Goal: Task Accomplishment & Management: Manage account settings

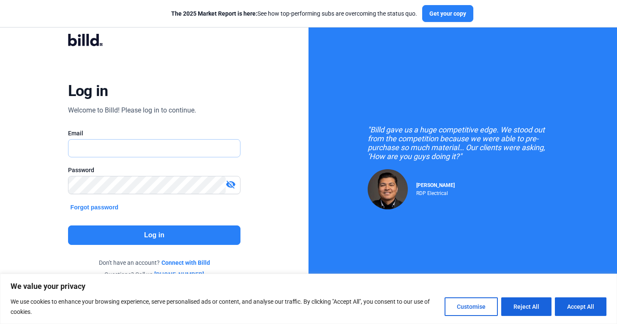
type input "[PERSON_NAME][EMAIL_ADDRESS][DOMAIN_NAME]"
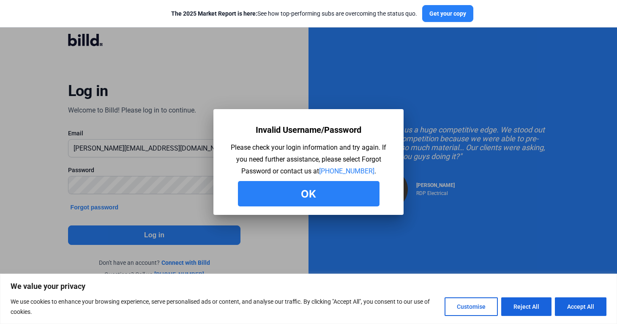
click at [306, 192] on button "Ok" at bounding box center [309, 193] width 142 height 25
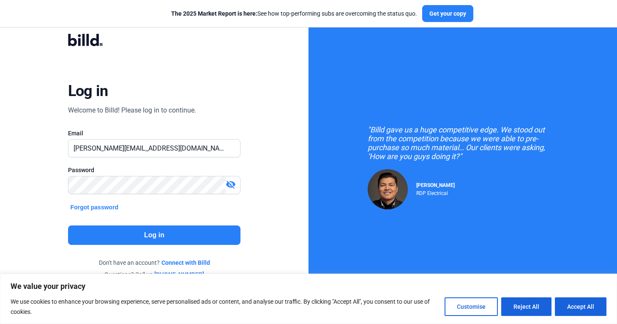
click at [302, 128] on div "Log in Welcome to Billd! Please log in to continue. Email [PERSON_NAME][EMAIL_A…" at bounding box center [154, 156] width 308 height 313
click at [278, 54] on div "Log in Welcome to Billd! Please log in to continue. Email [PERSON_NAME][EMAIL_A…" at bounding box center [154, 156] width 308 height 313
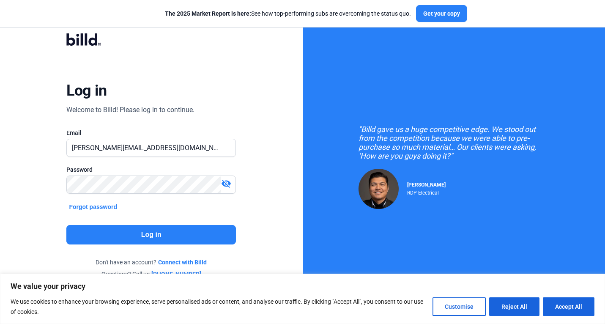
drag, startPoint x: 221, startPoint y: 322, endPoint x: 221, endPoint y: 280, distance: 42.3
click at [221, 280] on div "We value your privacy We use cookies to enhance your browsing experience, serve…" at bounding box center [302, 298] width 605 height 50
click at [286, 229] on div "Log in Welcome to Billd! Please log in to continue. Email [PERSON_NAME][EMAIL_A…" at bounding box center [151, 155] width 303 height 311
